Goal: Transaction & Acquisition: Purchase product/service

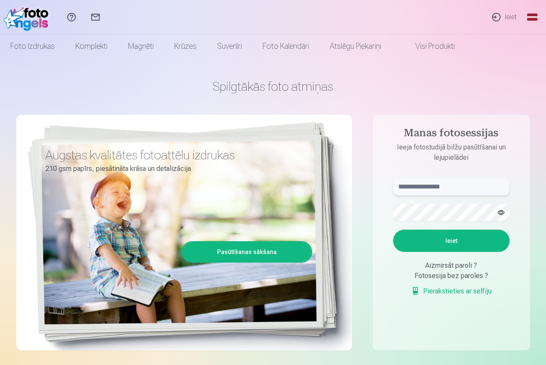
click at [452, 183] on input "text" at bounding box center [451, 186] width 116 height 17
type input "**********"
click at [461, 237] on button "Ieiet" at bounding box center [451, 240] width 116 height 22
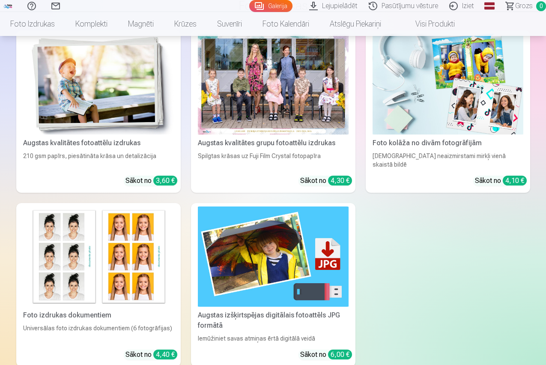
scroll to position [1969, 0]
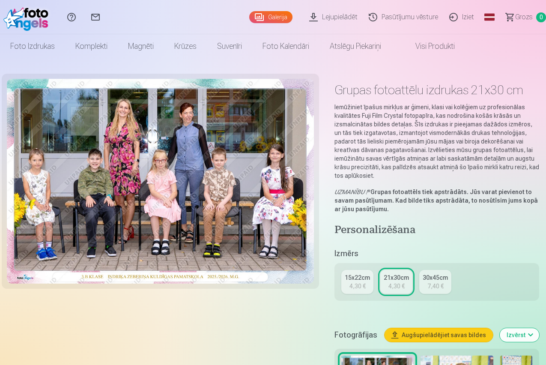
click at [357, 285] on div "4,30 €" at bounding box center [357, 286] width 16 height 9
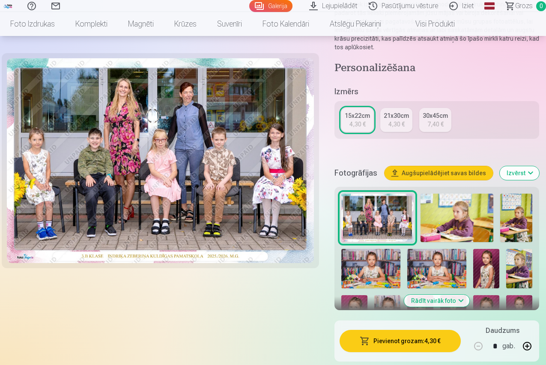
scroll to position [43, 0]
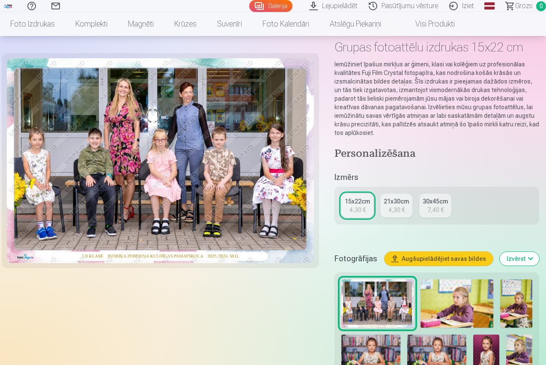
click at [400, 206] on div "4,30 €" at bounding box center [396, 209] width 16 height 9
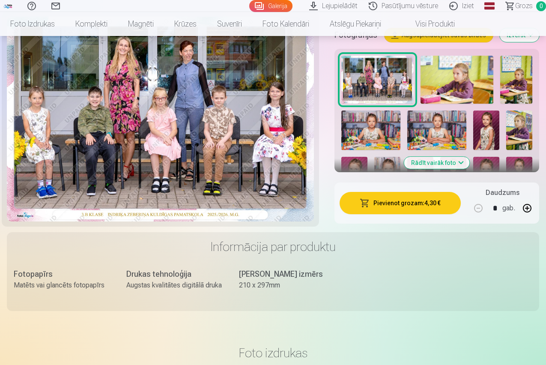
scroll to position [214, 0]
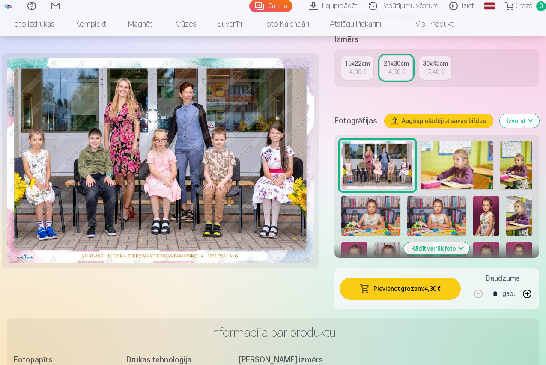
click at [414, 287] on button "Pievienot grozam : 4,30 €" at bounding box center [399, 288] width 121 height 22
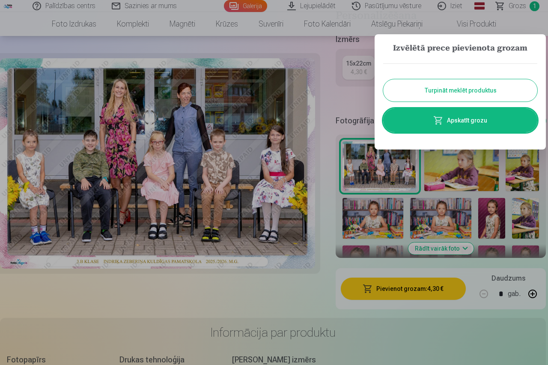
click at [458, 93] on button "Turpināt meklēt produktus" at bounding box center [460, 90] width 154 height 22
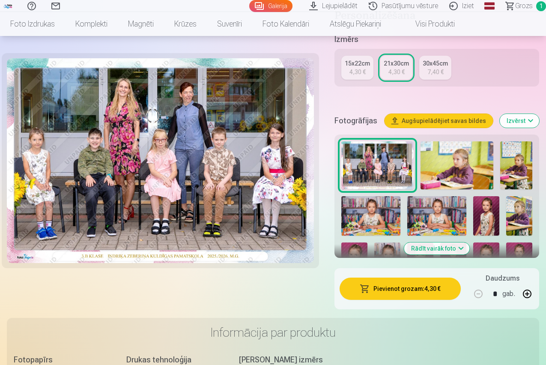
click at [452, 170] on img at bounding box center [456, 165] width 72 height 48
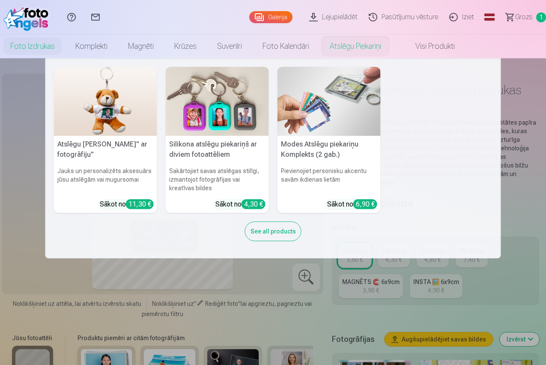
click at [204, 143] on h5 "Silikona atslēgu piekariņš ar diviem fotoattēliem" at bounding box center [217, 149] width 103 height 27
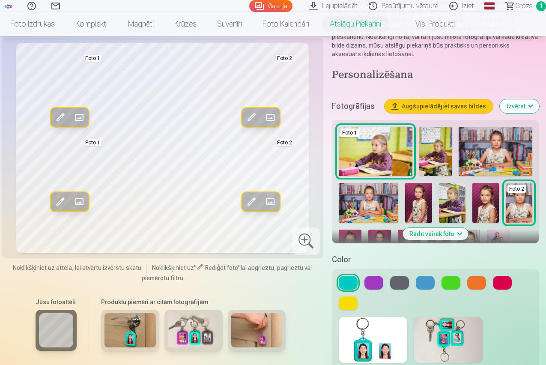
scroll to position [214, 0]
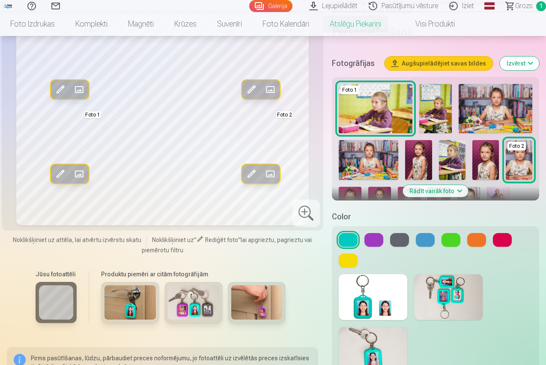
click at [125, 304] on img at bounding box center [129, 302] width 51 height 34
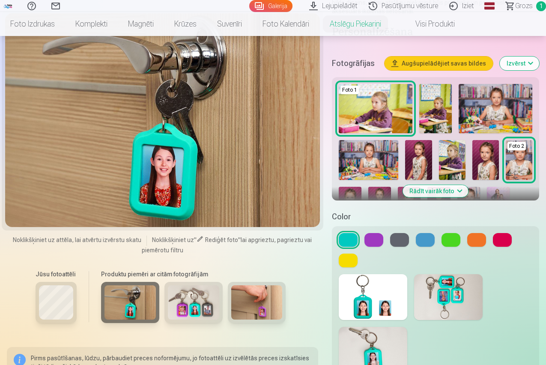
click at [185, 310] on img at bounding box center [193, 302] width 51 height 34
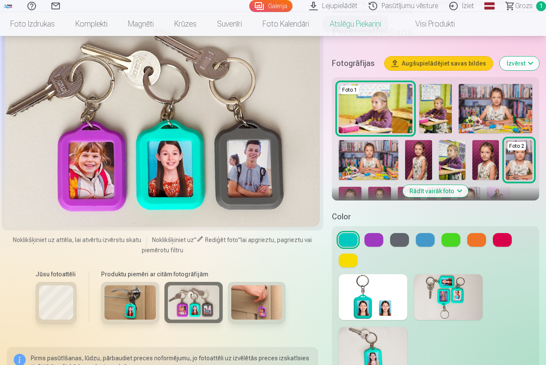
click at [248, 311] on img at bounding box center [256, 302] width 51 height 34
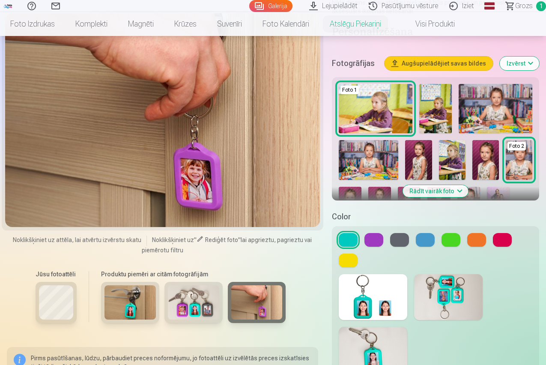
click at [453, 298] on img at bounding box center [448, 297] width 68 height 46
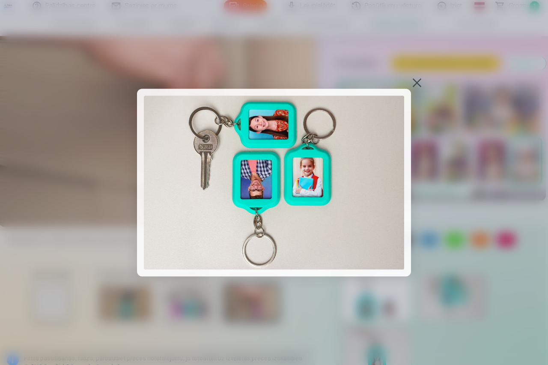
click at [420, 83] on div at bounding box center [417, 83] width 12 height 12
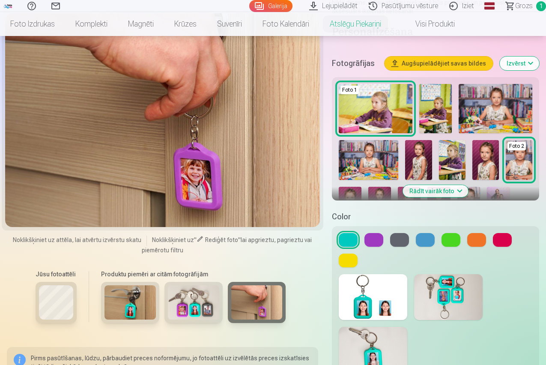
click at [424, 159] on img at bounding box center [418, 160] width 27 height 40
click at [439, 191] on button "Rādīt vairāk foto" at bounding box center [434, 191] width 65 height 12
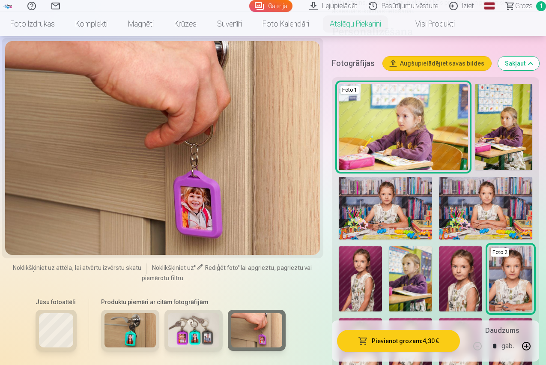
click at [393, 214] on img at bounding box center [385, 208] width 93 height 62
click at [362, 66] on h5 "Fotogrāfijas" at bounding box center [354, 63] width 44 height 12
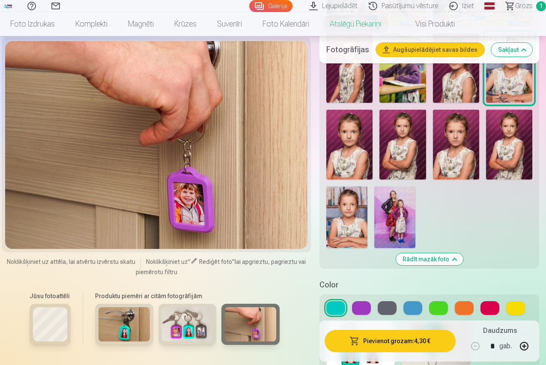
scroll to position [471, 0]
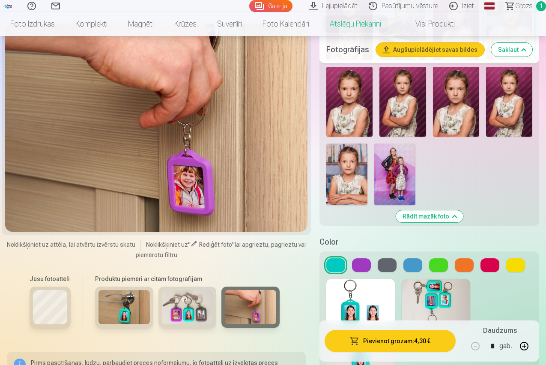
click at [403, 175] on img at bounding box center [394, 174] width 41 height 62
click at [438, 217] on button "Rādīt mazāk foto" at bounding box center [429, 216] width 67 height 12
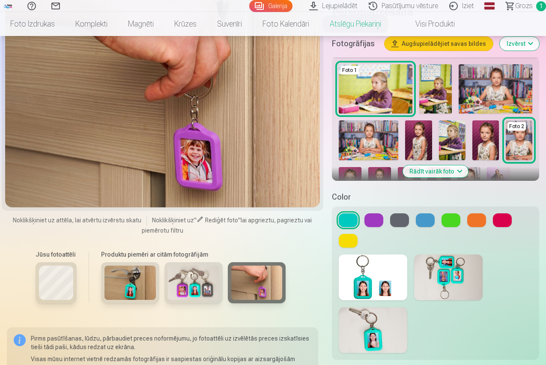
scroll to position [148, 0]
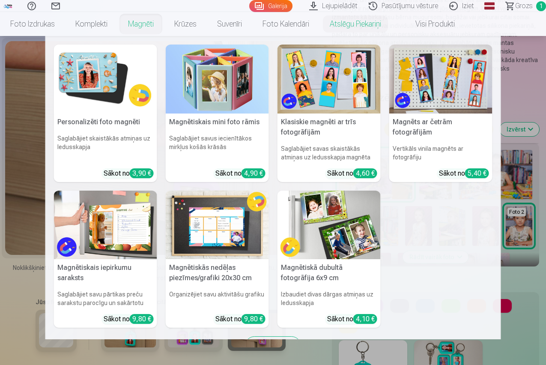
click at [103, 231] on img at bounding box center [105, 225] width 103 height 69
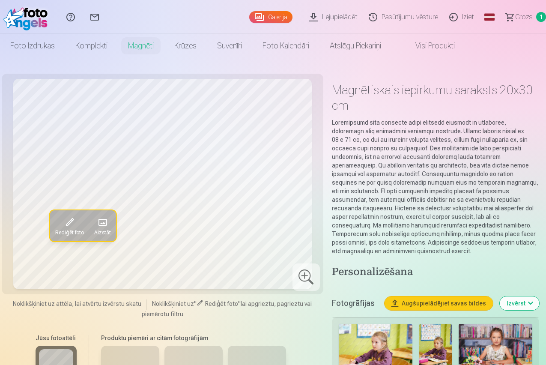
scroll to position [128, 0]
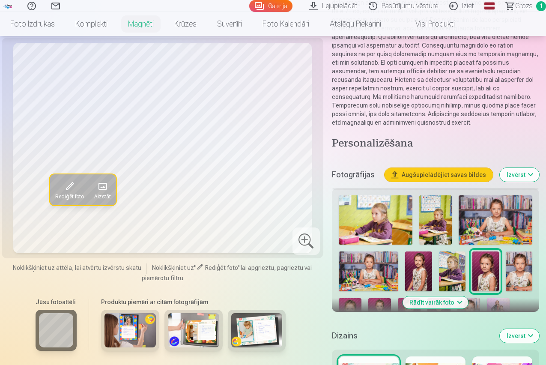
click at [458, 275] on img at bounding box center [452, 271] width 27 height 40
click at [129, 341] on img at bounding box center [129, 330] width 51 height 34
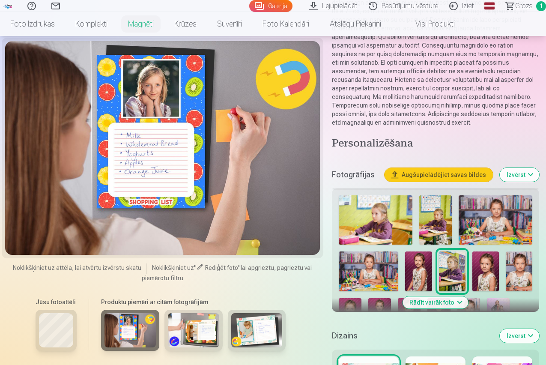
click at [193, 345] on img at bounding box center [193, 330] width 51 height 34
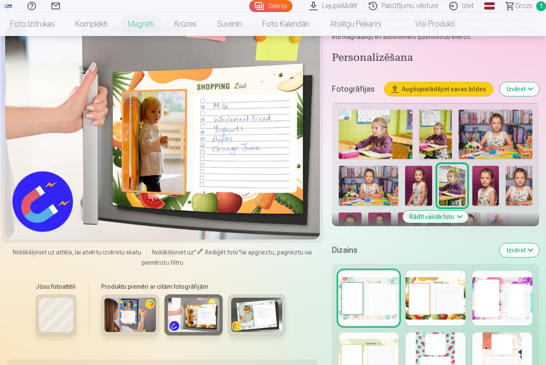
scroll to position [257, 0]
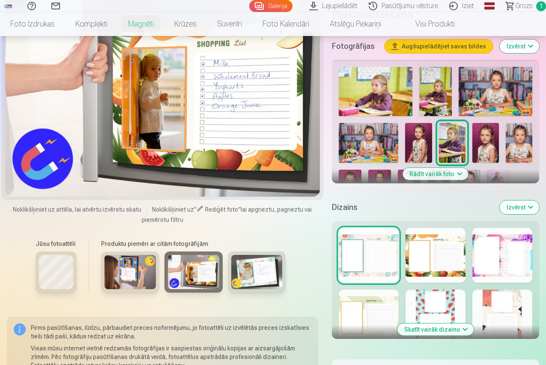
click at [512, 261] on div at bounding box center [502, 255] width 60 height 55
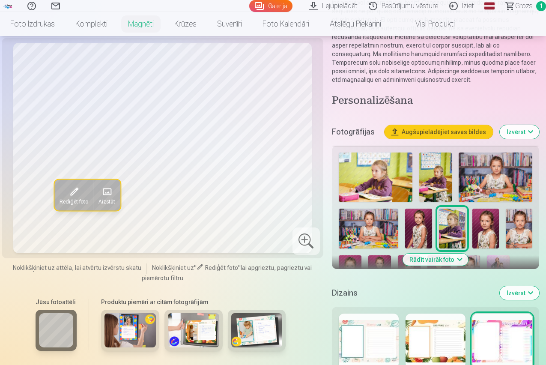
scroll to position [43, 0]
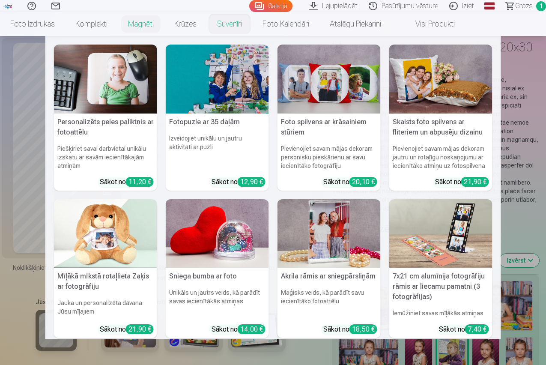
click at [235, 81] on img at bounding box center [217, 79] width 103 height 69
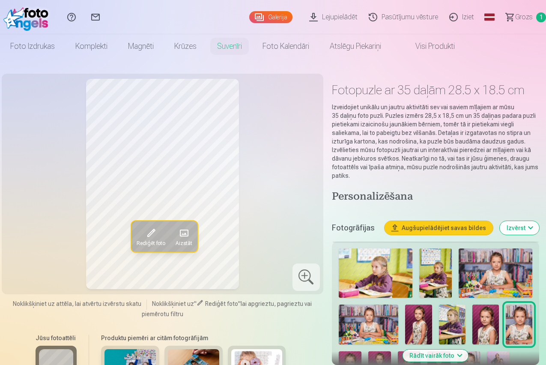
click at [492, 319] on img at bounding box center [485, 324] width 27 height 40
click at [488, 274] on img at bounding box center [495, 272] width 74 height 49
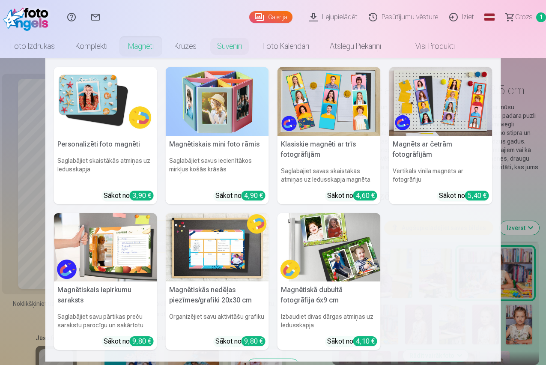
click at [342, 263] on img at bounding box center [328, 247] width 103 height 69
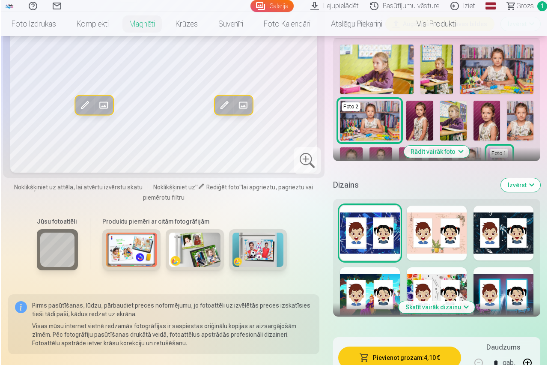
scroll to position [214, 0]
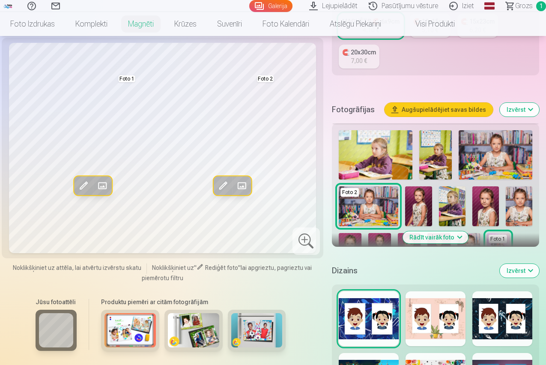
click at [498, 186] on img at bounding box center [485, 206] width 27 height 40
click at [217, 179] on span at bounding box center [223, 186] width 14 height 14
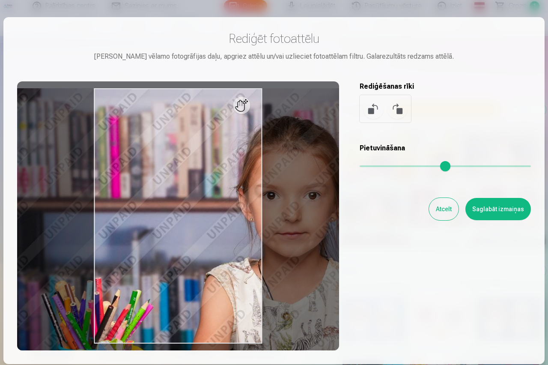
type input "*"
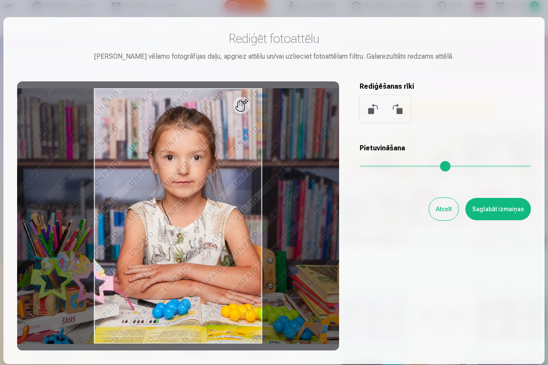
drag, startPoint x: 365, startPoint y: 164, endPoint x: 355, endPoint y: 176, distance: 15.5
click at [360, 167] on input "range" at bounding box center [445, 166] width 171 height 2
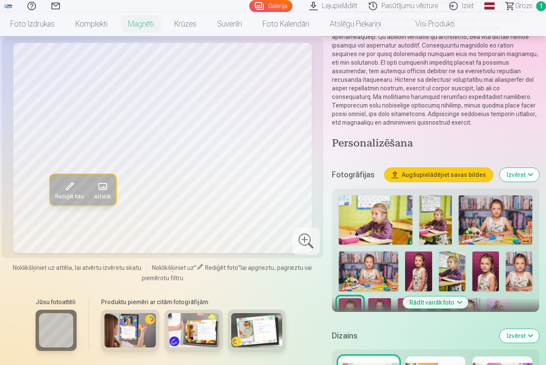
scroll to position [214, 0]
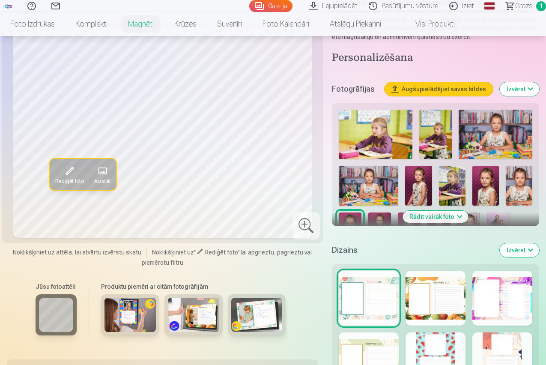
click at [429, 307] on div at bounding box center [435, 298] width 60 height 55
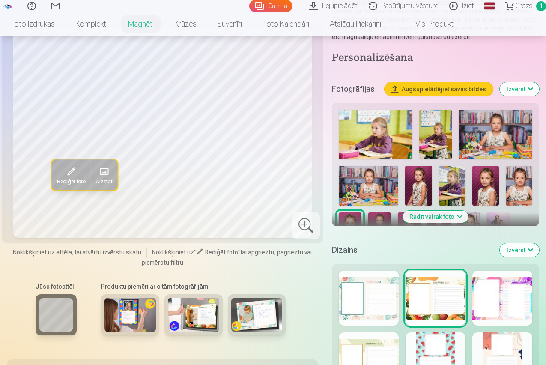
click at [425, 191] on img at bounding box center [418, 186] width 27 height 40
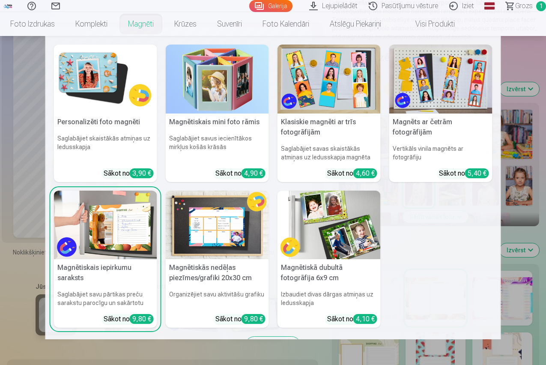
click at [223, 122] on h5 "Magnētiskais mini foto rāmis" at bounding box center [217, 121] width 103 height 17
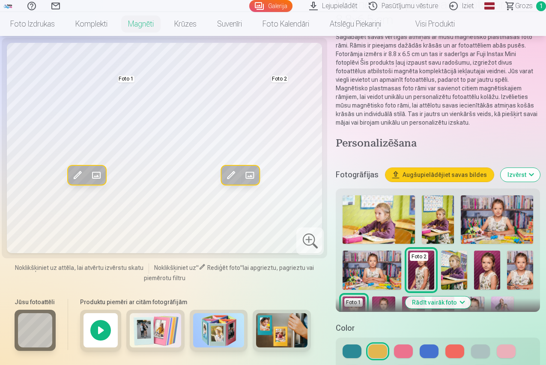
scroll to position [128, 0]
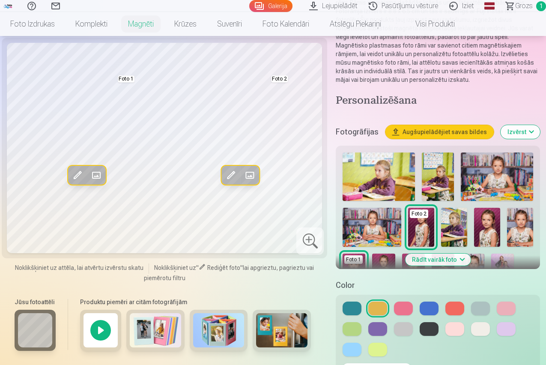
click at [136, 342] on img at bounding box center [155, 330] width 51 height 34
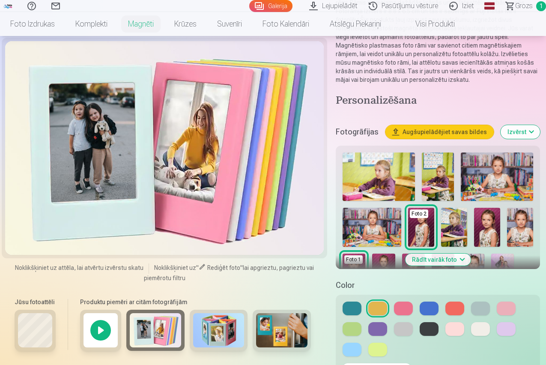
click at [393, 233] on img at bounding box center [371, 227] width 59 height 39
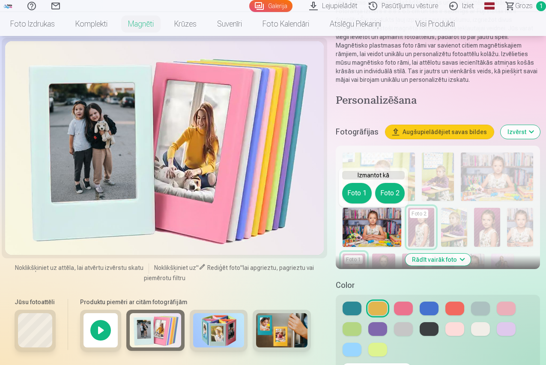
scroll to position [257, 0]
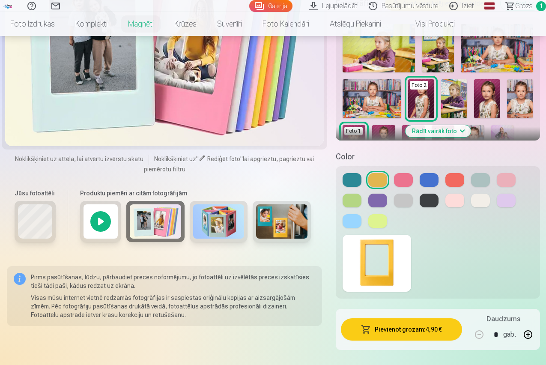
click at [261, 225] on img at bounding box center [281, 221] width 51 height 34
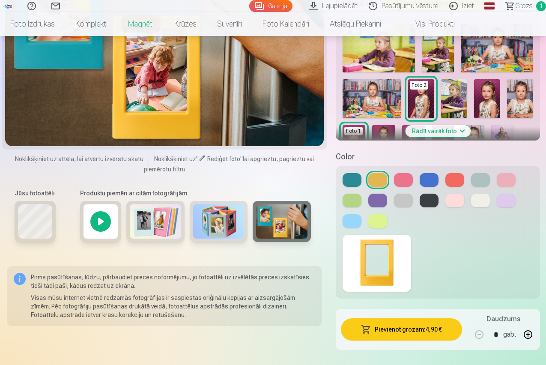
scroll to position [86, 0]
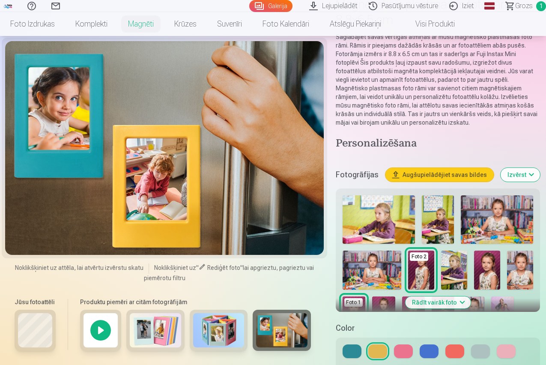
click at [418, 275] on img at bounding box center [421, 269] width 26 height 39
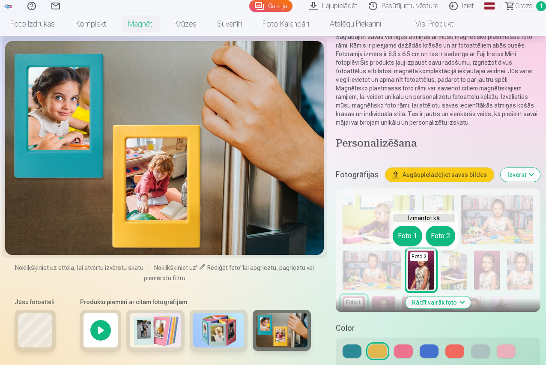
scroll to position [214, 0]
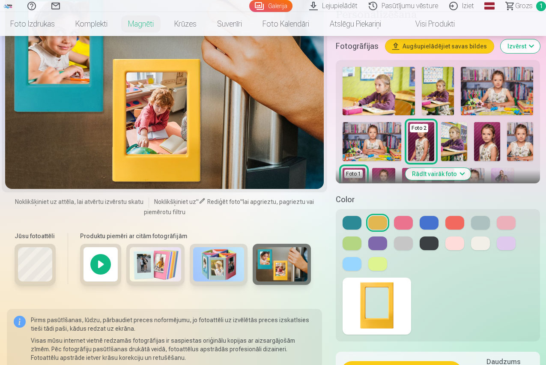
click at [376, 312] on img at bounding box center [376, 305] width 68 height 57
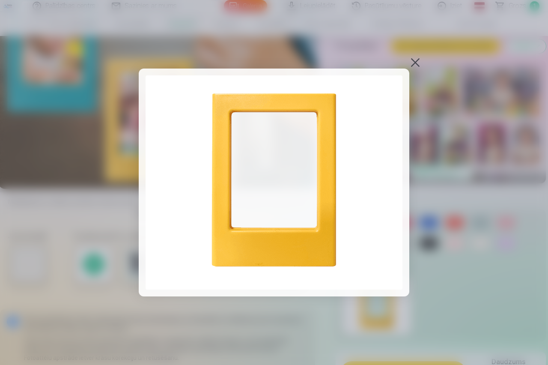
click at [417, 62] on div at bounding box center [415, 63] width 12 height 12
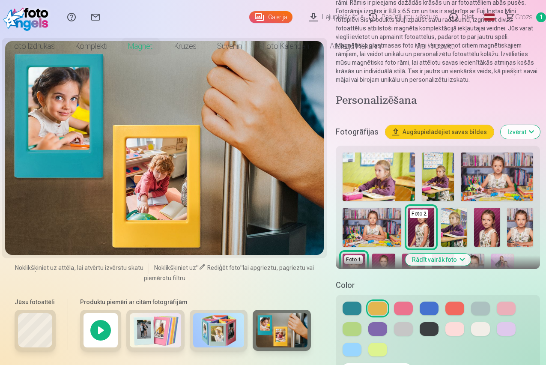
scroll to position [0, 0]
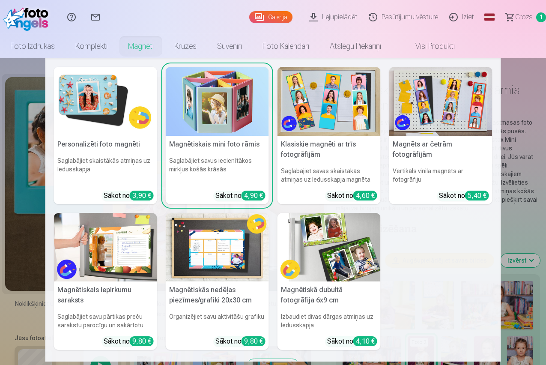
click at [96, 112] on img at bounding box center [105, 101] width 103 height 69
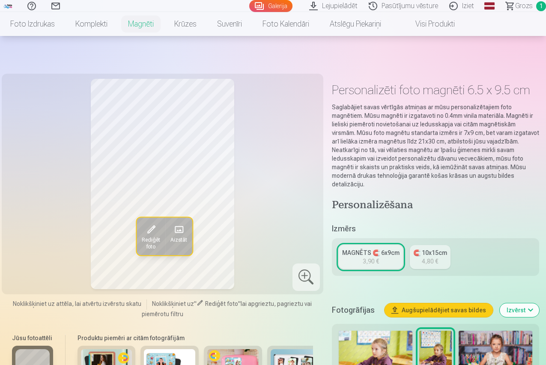
scroll to position [86, 0]
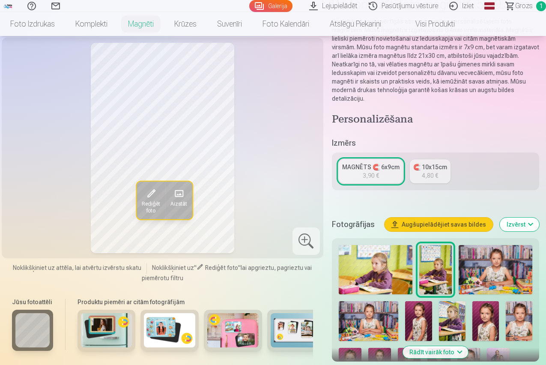
click at [495, 271] on img at bounding box center [495, 269] width 74 height 49
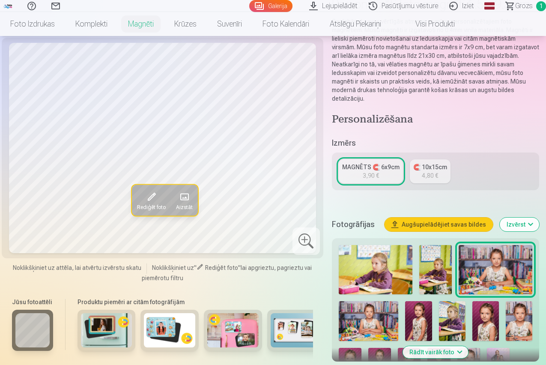
scroll to position [128, 0]
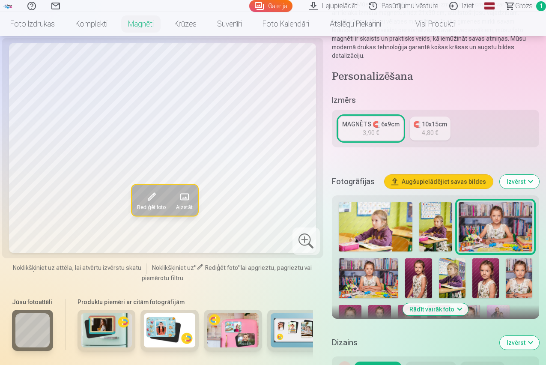
click at [232, 347] on img at bounding box center [232, 330] width 51 height 34
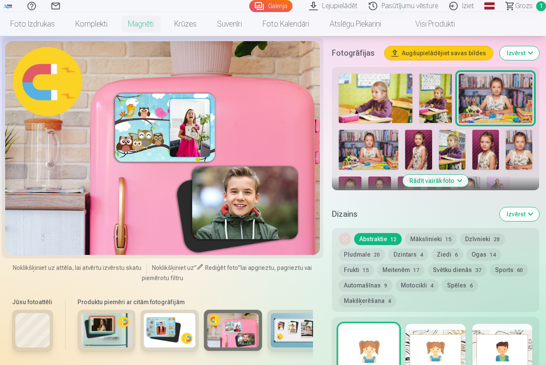
scroll to position [300, 0]
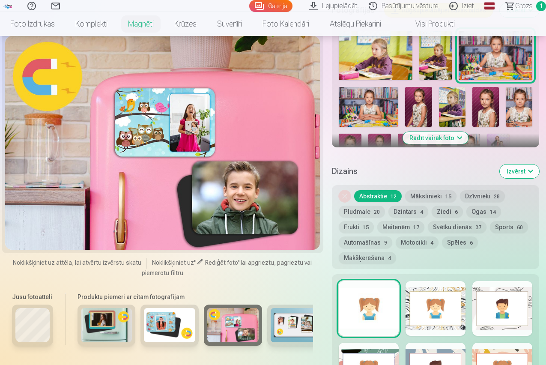
click at [437, 294] on div at bounding box center [435, 308] width 60 height 55
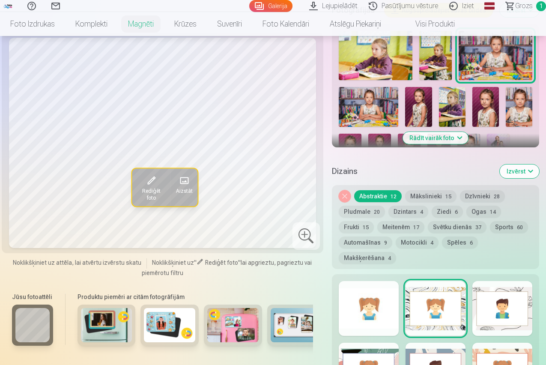
scroll to position [342, 0]
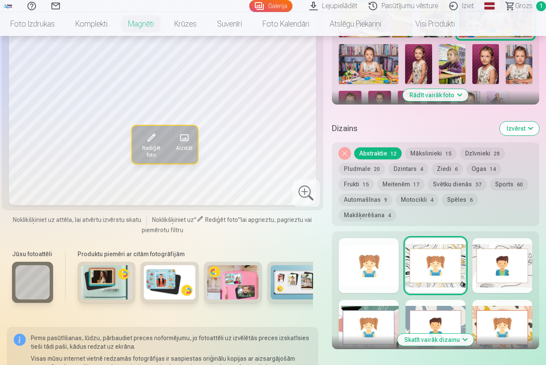
click at [437, 315] on div at bounding box center [435, 327] width 60 height 55
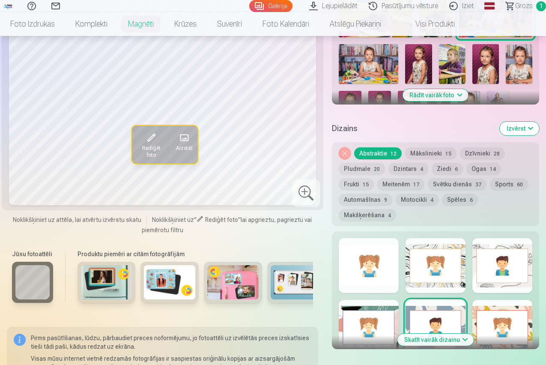
click at [497, 310] on div at bounding box center [502, 327] width 60 height 55
click at [374, 311] on div at bounding box center [369, 327] width 60 height 55
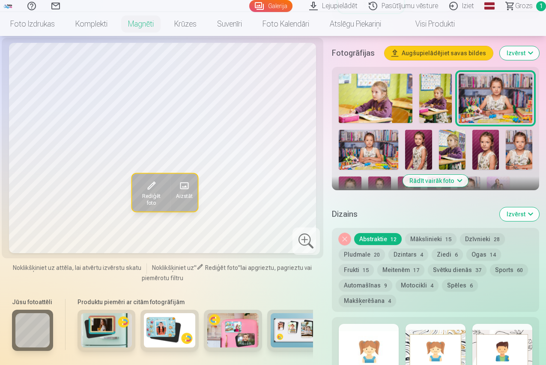
scroll to position [300, 0]
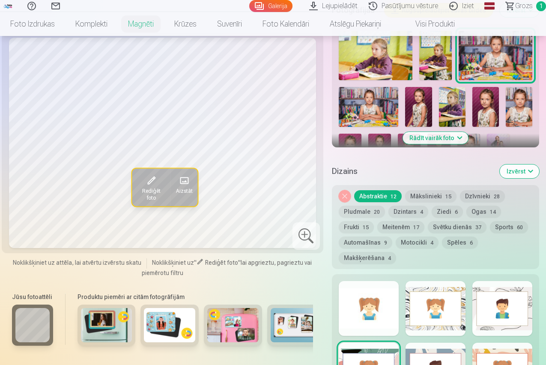
click at [424, 89] on img at bounding box center [418, 107] width 27 height 40
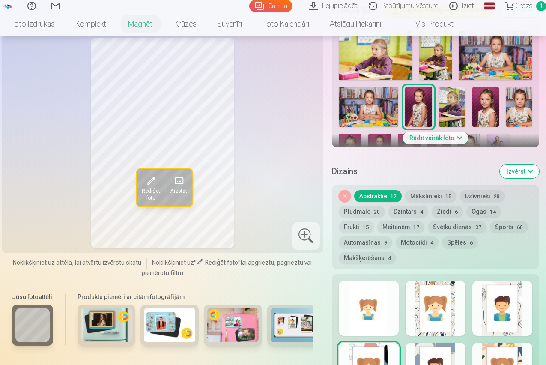
click at [375, 101] on img at bounding box center [369, 107] width 60 height 40
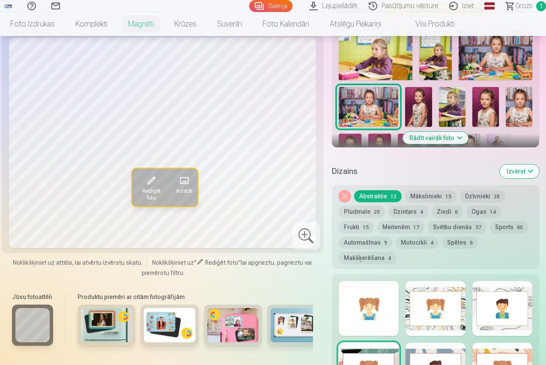
scroll to position [257, 0]
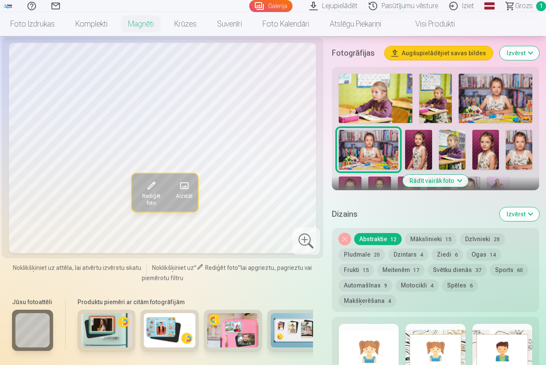
click at [442, 175] on button "Rādīt vairāk foto" at bounding box center [434, 181] width 65 height 12
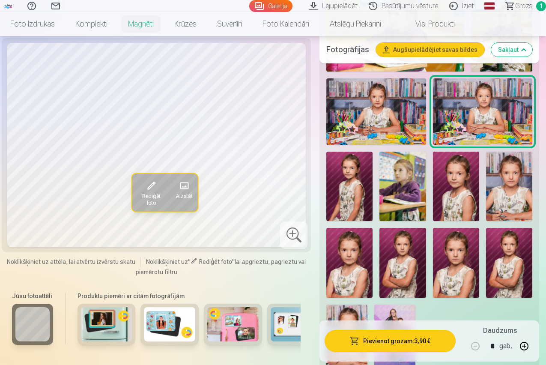
scroll to position [385, 0]
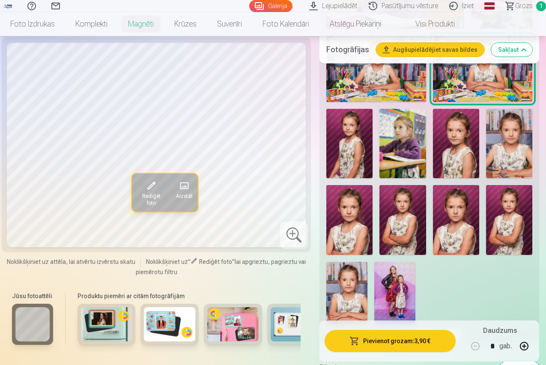
click at [406, 284] on img at bounding box center [394, 293] width 41 height 62
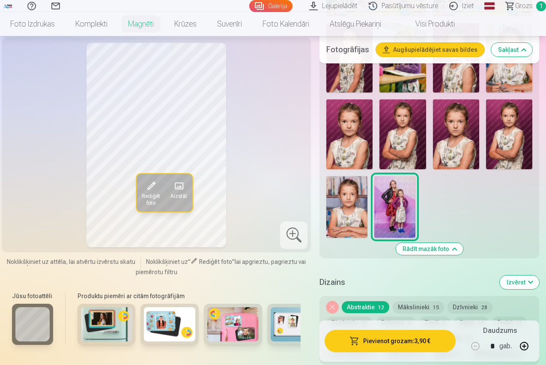
scroll to position [557, 0]
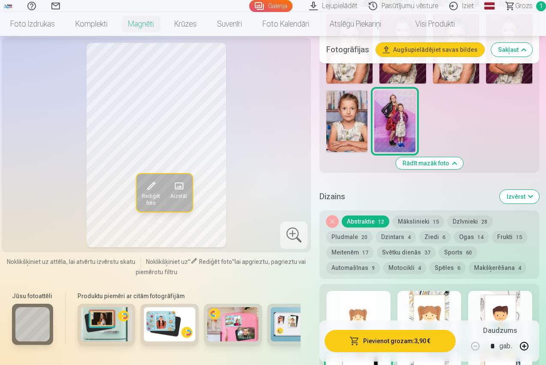
click at [441, 310] on div at bounding box center [429, 318] width 64 height 55
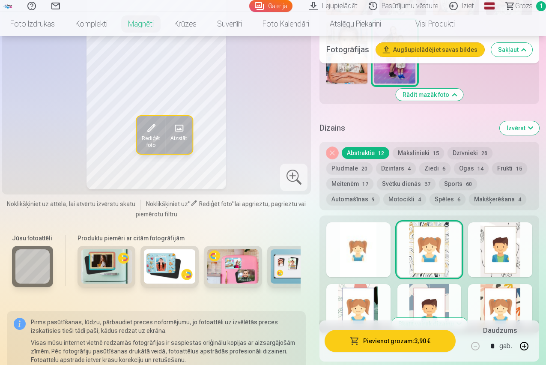
scroll to position [599, 0]
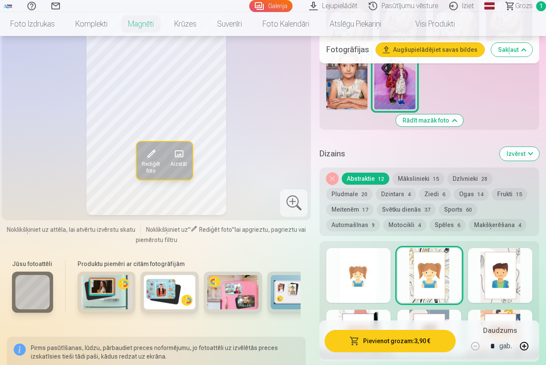
click at [360, 193] on button "Pludmale 20" at bounding box center [349, 194] width 46 height 12
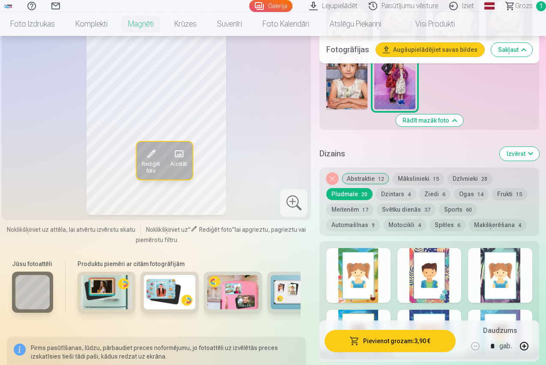
click at [416, 209] on button "Svētku dienās 37" at bounding box center [406, 209] width 59 height 12
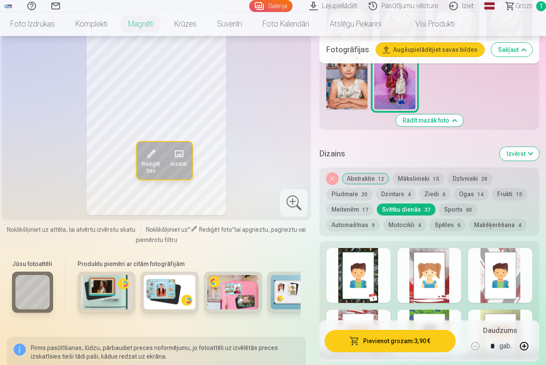
click at [434, 271] on div at bounding box center [429, 275] width 64 height 55
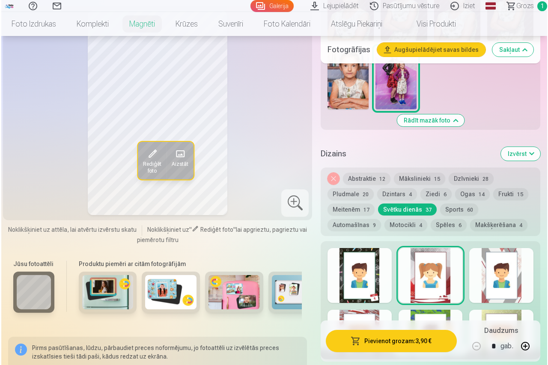
scroll to position [728, 0]
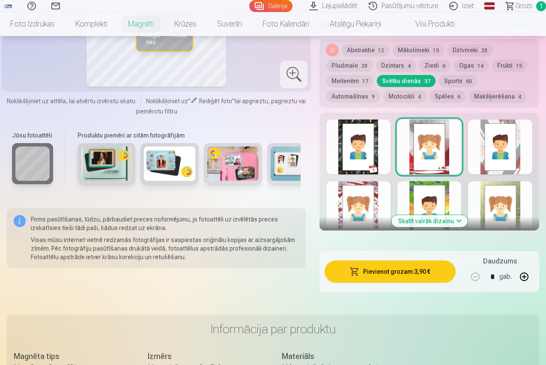
click at [408, 271] on button "Pievienot grozam : 3,90 €" at bounding box center [389, 271] width 131 height 22
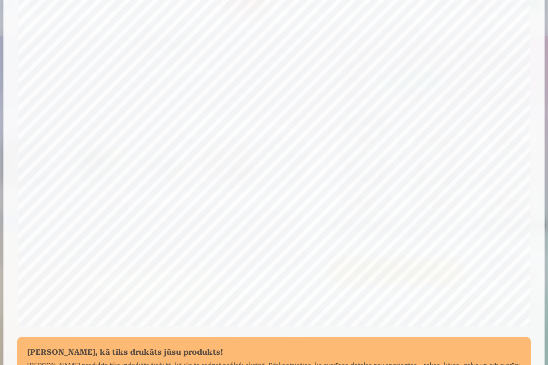
scroll to position [171, 0]
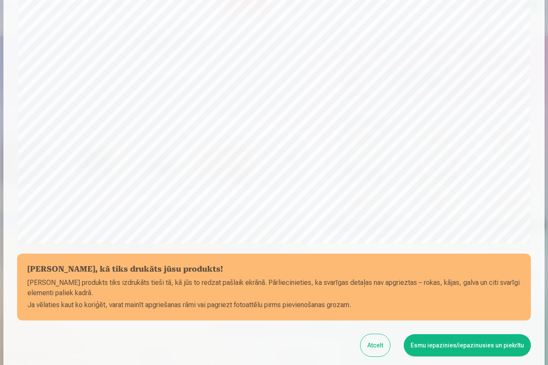
click at [461, 346] on button "Esmu iepazinies/iepazinusies un piekrītu" at bounding box center [467, 345] width 127 height 22
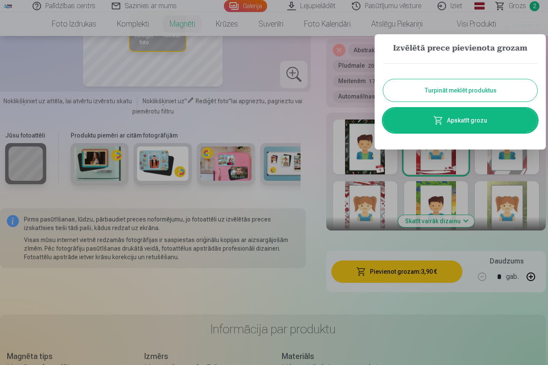
click at [464, 120] on link "Apskatīt grozu" at bounding box center [460, 120] width 154 height 24
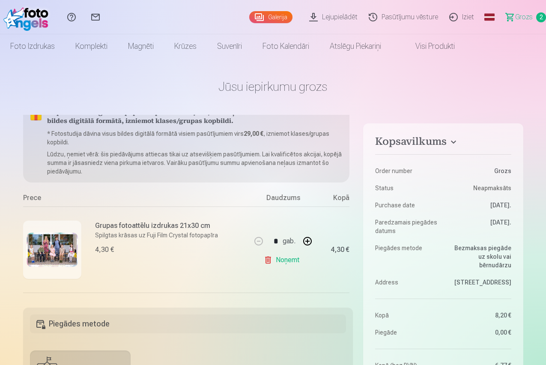
scroll to position [11, 0]
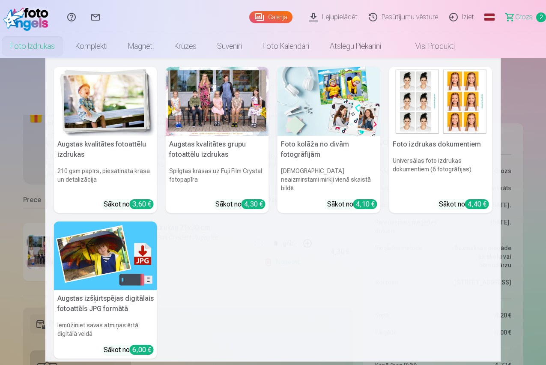
click at [65, 46] on link "Foto izdrukas" at bounding box center [32, 46] width 65 height 24
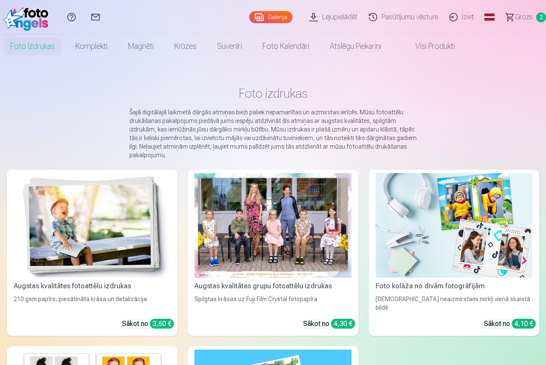
click at [211, 230] on div at bounding box center [272, 225] width 157 height 104
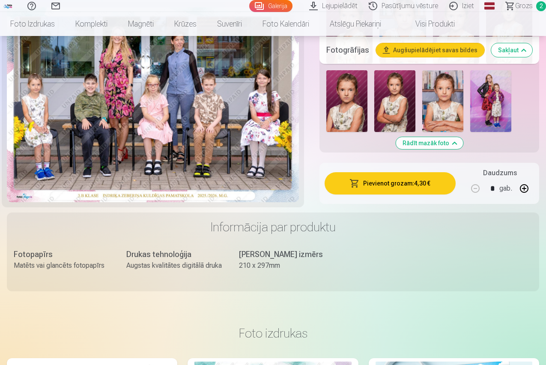
scroll to position [428, 0]
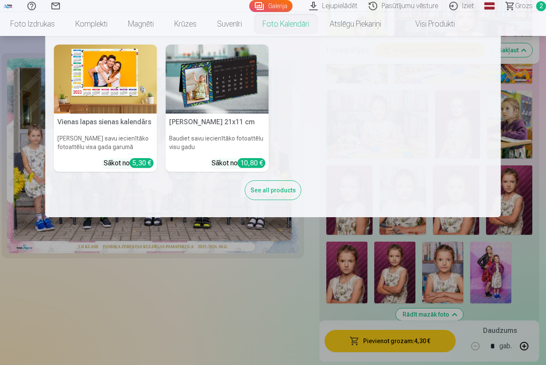
click at [319, 25] on link "Foto kalendāri" at bounding box center [285, 24] width 67 height 24
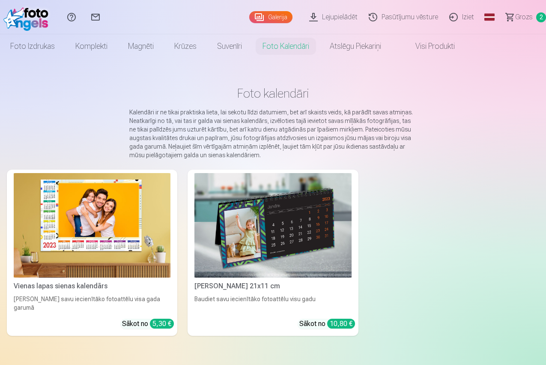
click at [67, 205] on img at bounding box center [92, 225] width 157 height 104
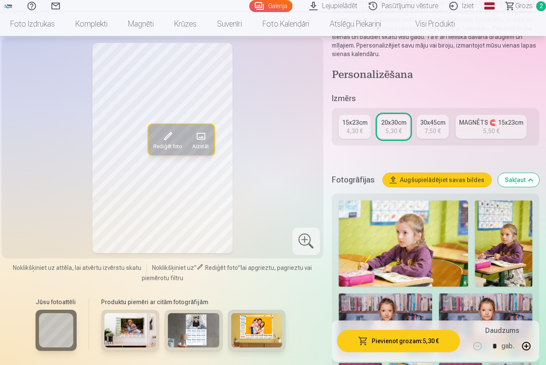
scroll to position [171, 0]
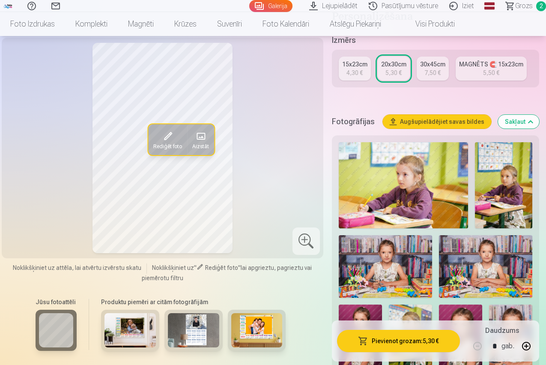
click at [401, 273] on img at bounding box center [385, 266] width 93 height 62
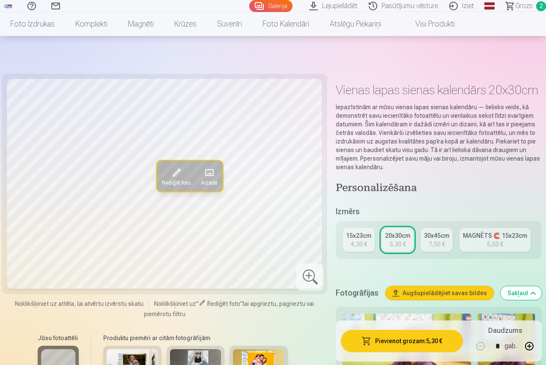
scroll to position [171, 0]
